Goal: Information Seeking & Learning: Check status

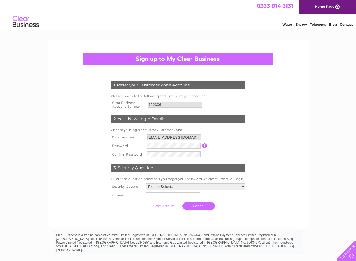
click at [207, 187] on select "Please Select.. In what town or city was your first job? In what town or city d…" at bounding box center [195, 186] width 99 height 6
select select "5"
click at [146, 183] on select "Please Select.. In what town or city was your first job? In what town or city d…" at bounding box center [196, 186] width 100 height 7
click at [171, 197] on input "text" at bounding box center [173, 195] width 55 height 6
type input "Pixel"
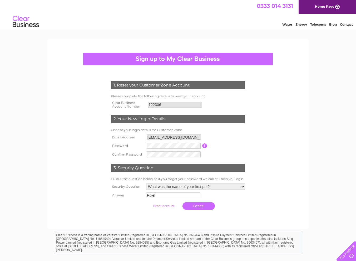
click at [296, 137] on form "1. Reset your Customer Zone Account Please complete the following details to re…" at bounding box center [178, 147] width 251 height 152
click at [331, 135] on div "1. Reset your Customer Zone Account Please complete the following details to re…" at bounding box center [178, 179] width 356 height 279
click at [167, 205] on input "submit" at bounding box center [164, 205] width 32 height 7
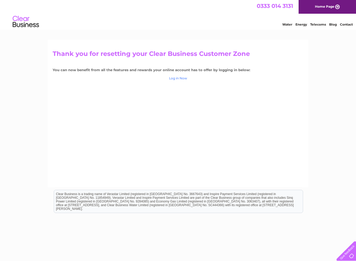
click at [179, 79] on link "Log in Now" at bounding box center [178, 78] width 18 height 4
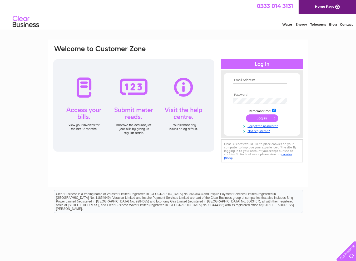
click at [248, 86] on input "text" at bounding box center [260, 86] width 54 height 6
click at [248, 86] on input "text" at bounding box center [260, 86] width 55 height 6
type input "b"
click at [248, 86] on input "text" at bounding box center [260, 86] width 54 height 6
paste input "Boothoil@btconnect.com"
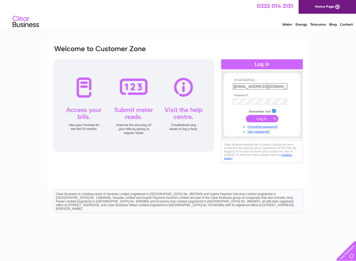
type input "Boothoil@btconnect.com"
click at [326, 64] on div "Email Address: Boothoil@btconnect.com Password: Forgotten password?" at bounding box center [178, 159] width 356 height 238
click at [269, 115] on input "submit" at bounding box center [262, 117] width 32 height 7
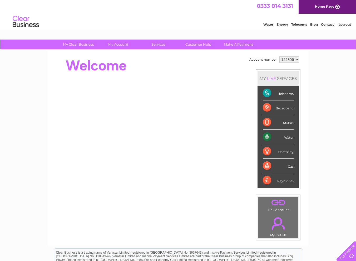
click at [266, 107] on div "Broadband" at bounding box center [278, 107] width 31 height 14
click at [289, 109] on div "Broadband" at bounding box center [278, 107] width 31 height 14
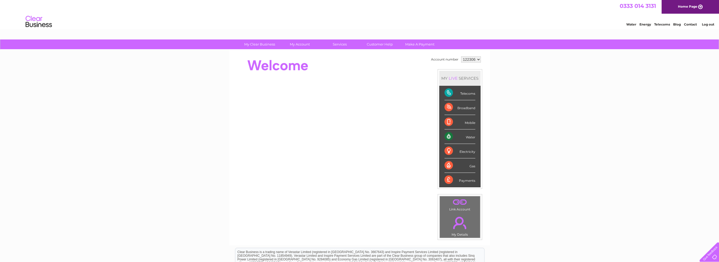
click at [356, 107] on div "Broadband" at bounding box center [460, 107] width 31 height 14
click at [356, 93] on div "Telecoms" at bounding box center [460, 93] width 31 height 14
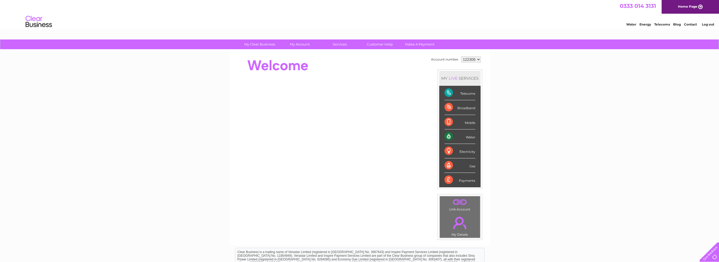
drag, startPoint x: 450, startPoint y: 93, endPoint x: 499, endPoint y: 102, distance: 50.3
click at [356, 102] on div "My Clear Business Login Details My Details My Preferences Link Account My Accou…" at bounding box center [359, 188] width 719 height 296
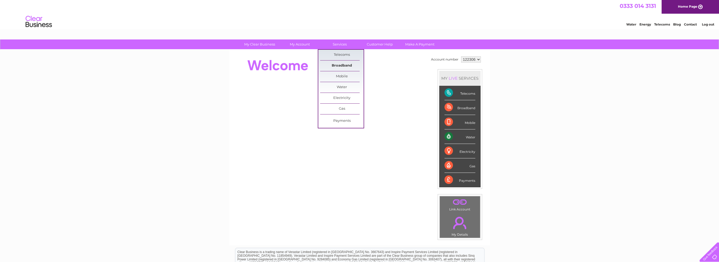
click at [342, 66] on link "Broadband" at bounding box center [341, 66] width 43 height 11
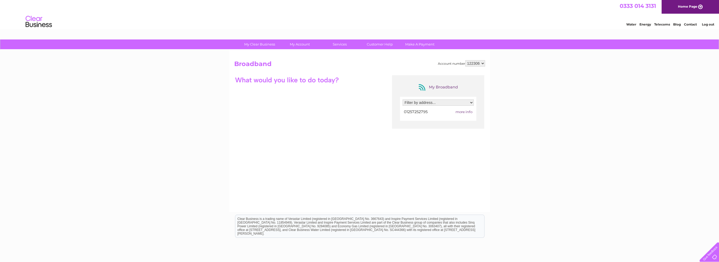
click at [430, 105] on select "Filter by address... Finch Mill Farm, 267 Miles Lane, Appley Bridge, Wigan, Lan…" at bounding box center [438, 103] width 71 height 6
select select "744011"
click at [403, 100] on select "Filter by address... Finch Mill Farm, 267 Miles Lane, Appley Bridge, Wigan, Lan…" at bounding box center [438, 103] width 71 height 6
click at [467, 113] on span "more info" at bounding box center [464, 112] width 17 height 4
click at [464, 111] on span "more info" at bounding box center [464, 112] width 17 height 4
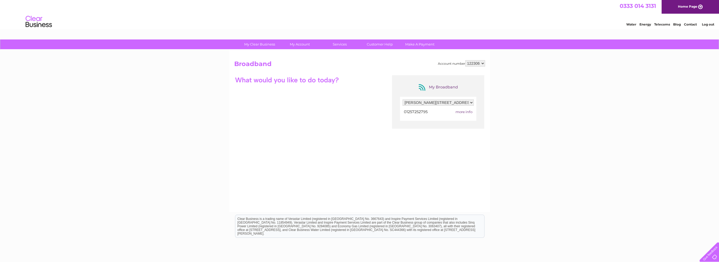
drag, startPoint x: 464, startPoint y: 111, endPoint x: 442, endPoint y: 141, distance: 37.2
click at [434, 156] on div "My Broadband Filter by address... Finch Mill Farm, 267 Miles Lane, Appley Bridg…" at bounding box center [359, 126] width 251 height 103
click at [462, 111] on span "more info" at bounding box center [464, 112] width 17 height 4
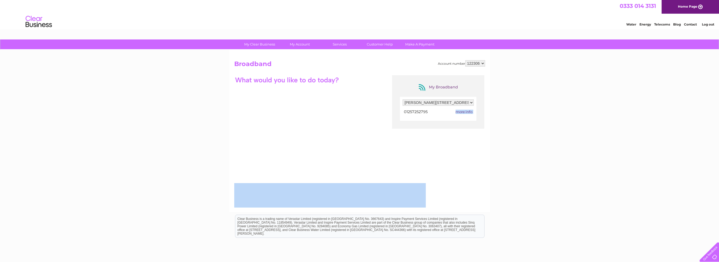
click at [462, 111] on span "more info" at bounding box center [464, 112] width 17 height 4
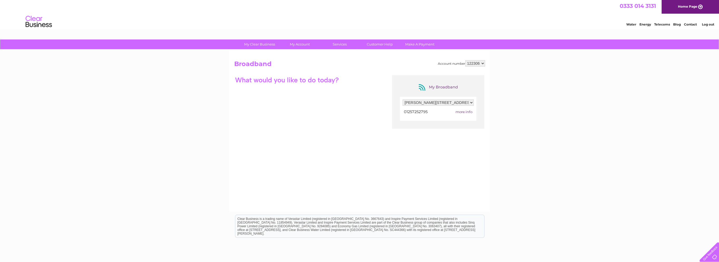
drag, startPoint x: 462, startPoint y: 111, endPoint x: 414, endPoint y: 128, distance: 50.8
click at [445, 151] on div "My Broadband Filter by address... Finch Mill Farm, 267 Miles Lane, Appley Bridg…" at bounding box center [359, 126] width 251 height 103
click at [417, 111] on span "01257252795" at bounding box center [416, 112] width 24 height 5
click at [323, 83] on div at bounding box center [286, 79] width 105 height 9
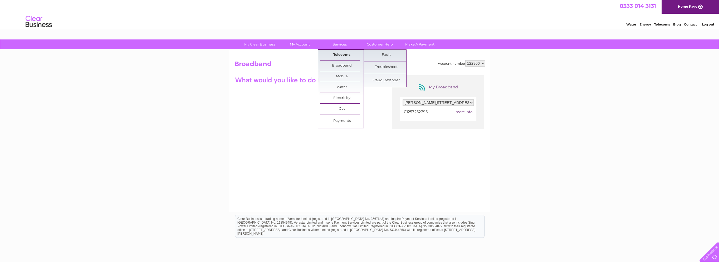
click at [338, 56] on link "Telecoms" at bounding box center [341, 55] width 43 height 11
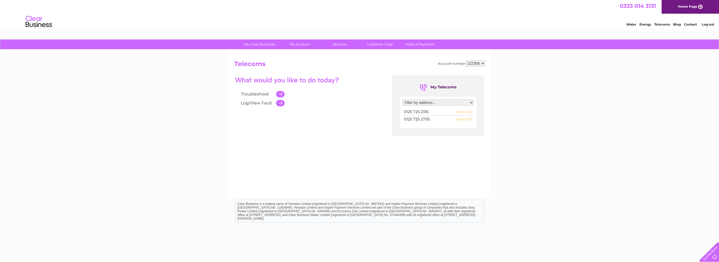
click at [465, 112] on span "more info" at bounding box center [464, 112] width 17 height 4
click at [429, 112] on td "0125 725 2316" at bounding box center [424, 112] width 42 height 7
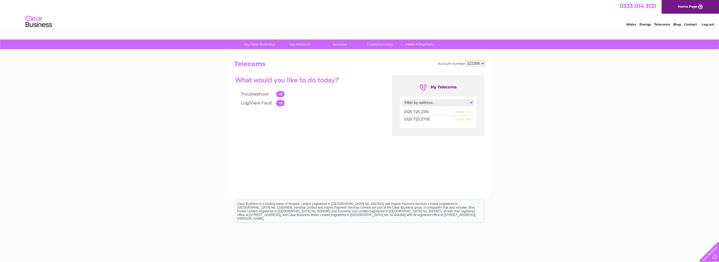
click at [425, 112] on span "0125 725 2316" at bounding box center [416, 112] width 25 height 5
drag, startPoint x: 425, startPoint y: 112, endPoint x: 347, endPoint y: 56, distance: 95.9
click at [355, 64] on h2 "Telecoms" at bounding box center [359, 65] width 251 height 10
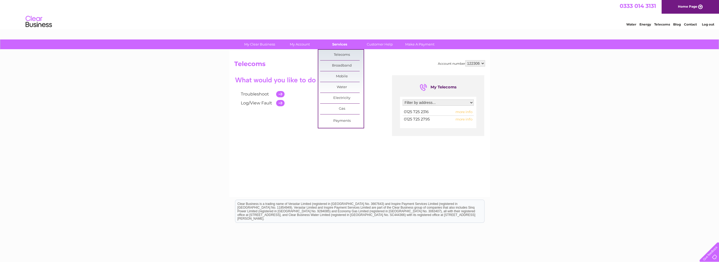
click at [336, 45] on link "Services" at bounding box center [339, 45] width 43 height 10
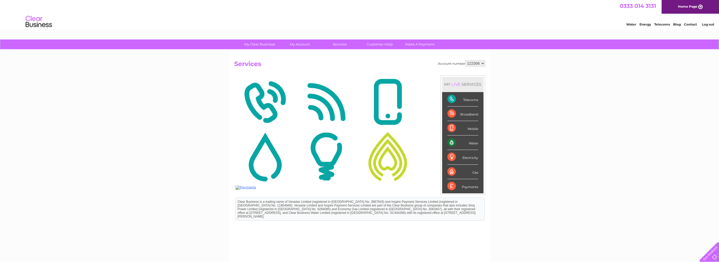
click at [329, 112] on img at bounding box center [326, 102] width 59 height 51
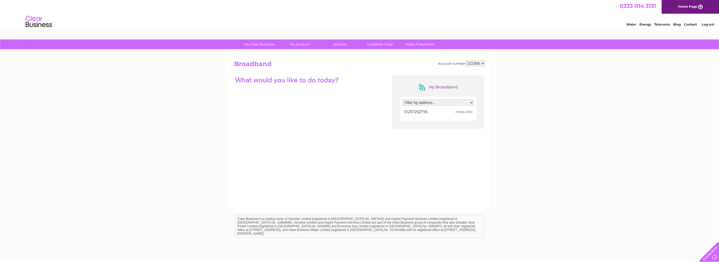
click at [418, 112] on span "01257252795" at bounding box center [416, 112] width 24 height 5
click at [469, 112] on span "more info" at bounding box center [464, 112] width 17 height 4
click at [525, 96] on div "My Clear Business Login Details My Details My Preferences Link Account My Accou…" at bounding box center [359, 171] width 719 height 263
click at [465, 111] on span "more info" at bounding box center [464, 112] width 17 height 4
click at [421, 113] on span "01257252795" at bounding box center [416, 112] width 24 height 5
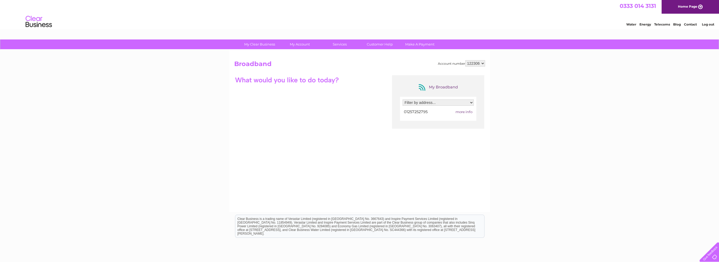
click at [465, 111] on span "more info" at bounding box center [464, 112] width 17 height 4
drag, startPoint x: 465, startPoint y: 111, endPoint x: 526, endPoint y: 96, distance: 62.6
click at [526, 96] on div "My Clear Business Login Details My Details My Preferences Link Account My Accou…" at bounding box center [359, 171] width 719 height 263
click at [466, 111] on span "more info" at bounding box center [464, 112] width 17 height 4
click at [439, 103] on select "Filter by address... Finch Mill Farm, 267 Miles Lane, Appley Bridge, Wigan, Lan…" at bounding box center [438, 103] width 71 height 6
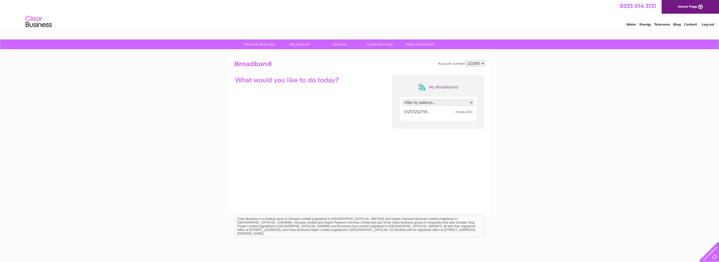
select select "744011"
click at [403, 100] on select "Filter by address... Finch Mill Farm, 267 Miles Lane, Appley Bridge, Wigan, Lan…" at bounding box center [438, 103] width 71 height 6
click at [466, 112] on span "more info" at bounding box center [464, 112] width 17 height 4
drag, startPoint x: 466, startPoint y: 112, endPoint x: 460, endPoint y: 112, distance: 6.3
click at [460, 112] on span "more info" at bounding box center [464, 112] width 17 height 4
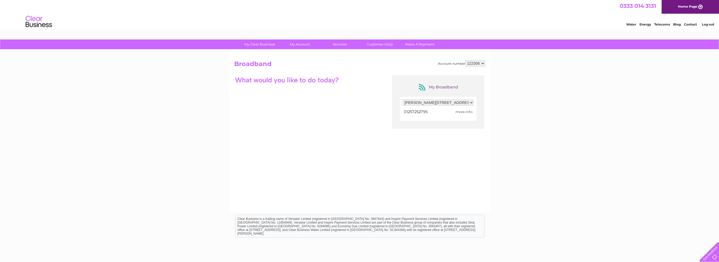
drag, startPoint x: 462, startPoint y: 112, endPoint x: 437, endPoint y: 130, distance: 31.1
click at [437, 130] on div "My Broadband Filter by address... Finch Mill Farm, 267 Miles Lane, Appley Bridg…" at bounding box center [359, 126] width 251 height 103
click at [414, 113] on span "01257252795" at bounding box center [416, 112] width 24 height 5
drag, startPoint x: 427, startPoint y: 112, endPoint x: 401, endPoint y: 112, distance: 26.9
click at [401, 112] on div "Filter by address... Finch Mill Farm, 267 Miles Lane, Appley Bridge, Wigan, Lan…" at bounding box center [438, 109] width 76 height 24
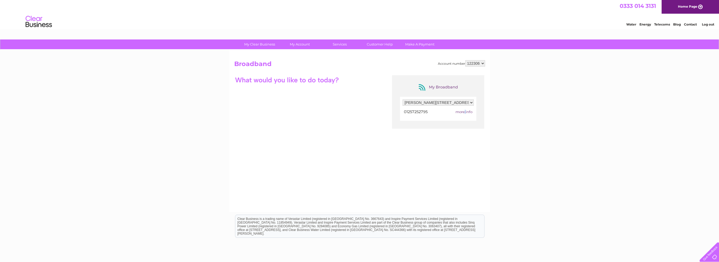
drag, startPoint x: 401, startPoint y: 112, endPoint x: 445, endPoint y: 108, distance: 45.0
click at [465, 109] on td "more info" at bounding box center [458, 112] width 30 height 7
drag, startPoint x: 328, startPoint y: 103, endPoint x: 334, endPoint y: 90, distance: 14.1
click at [328, 102] on div "My Broadband Filter by address... Finch Mill Farm, 267 Miles Lane, Appley Bridg…" at bounding box center [359, 126] width 251 height 103
click at [262, 63] on link "My Details" at bounding box center [261, 66] width 43 height 11
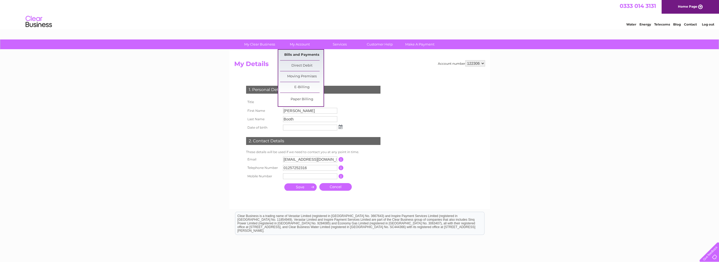
click at [298, 53] on link "Bills and Payments" at bounding box center [301, 55] width 43 height 11
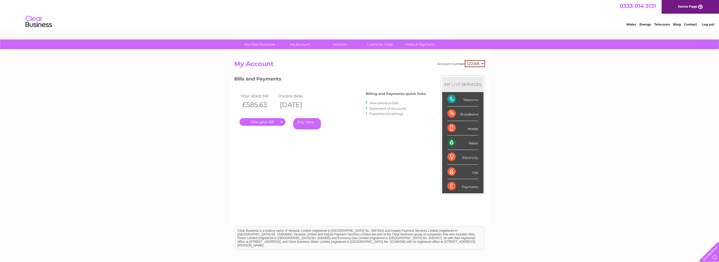
click at [270, 122] on link "." at bounding box center [263, 122] width 46 height 8
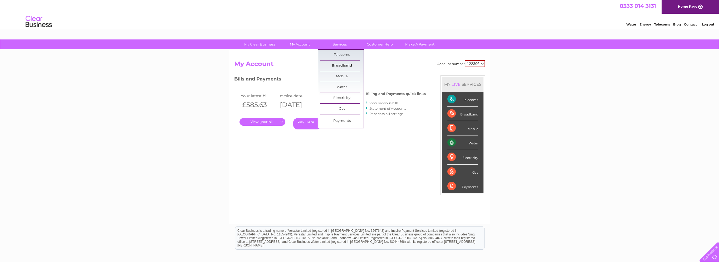
click at [345, 66] on link "Broadband" at bounding box center [341, 66] width 43 height 11
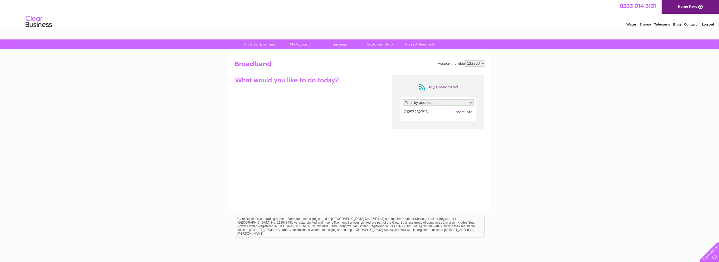
click at [447, 104] on select "Filter by address... [PERSON_NAME][STREET_ADDRESS]" at bounding box center [438, 103] width 71 height 6
select select "744011"
click at [403, 100] on select "Filter by address... [PERSON_NAME][STREET_ADDRESS]" at bounding box center [438, 103] width 71 height 6
